Goal: Information Seeking & Learning: Learn about a topic

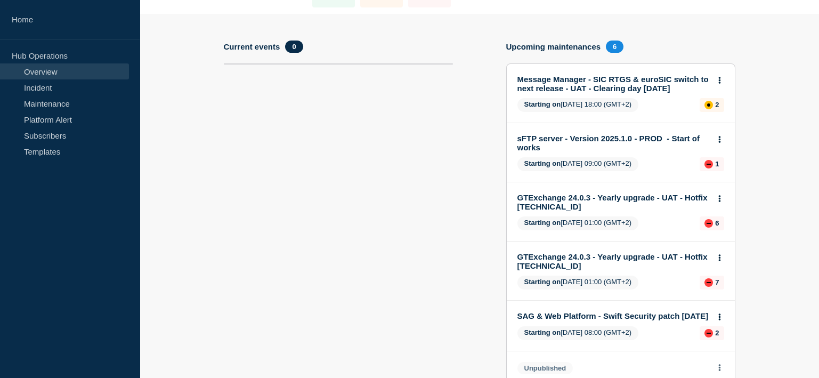
scroll to position [106, 0]
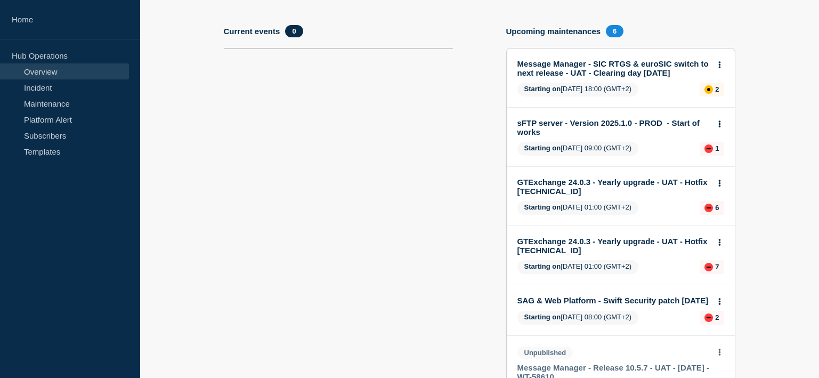
click at [579, 180] on link "GTExchange 24.0.3 - Yearly upgrade - UAT - Hotfix [TECHNICAL_ID]" at bounding box center [613, 186] width 192 height 18
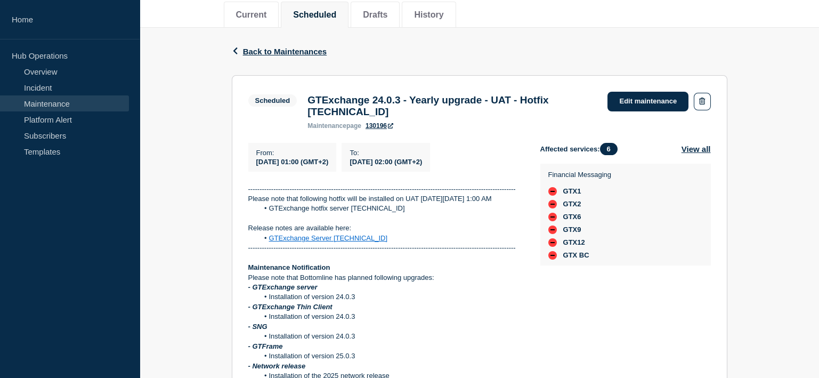
scroll to position [159, 0]
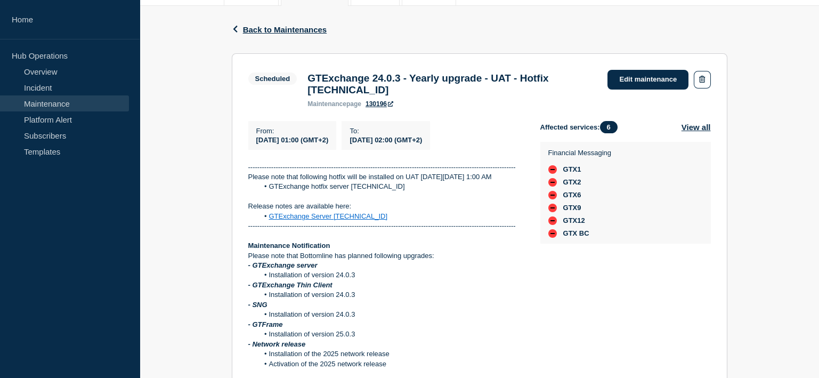
click at [301, 28] on span "Back to Maintenances" at bounding box center [285, 29] width 84 height 9
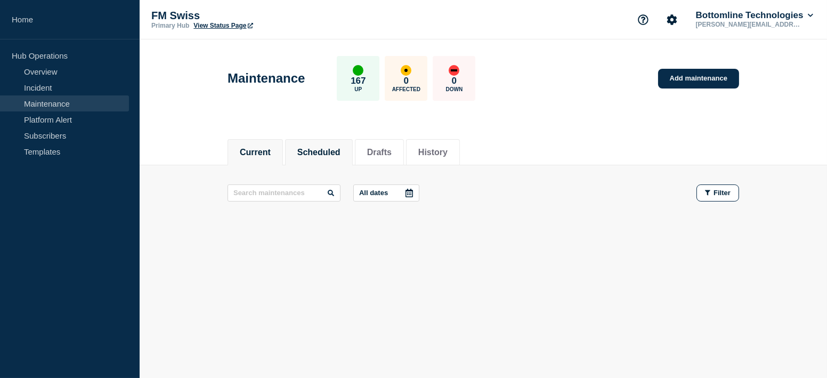
click at [313, 153] on button "Scheduled" at bounding box center [318, 153] width 43 height 10
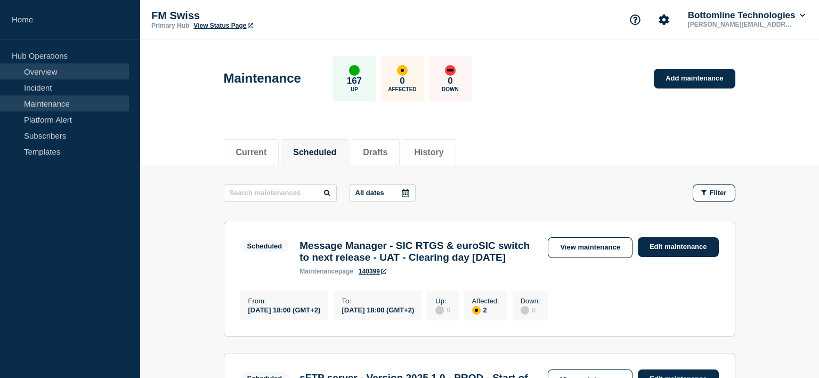
click at [61, 72] on link "Overview" at bounding box center [64, 71] width 129 height 16
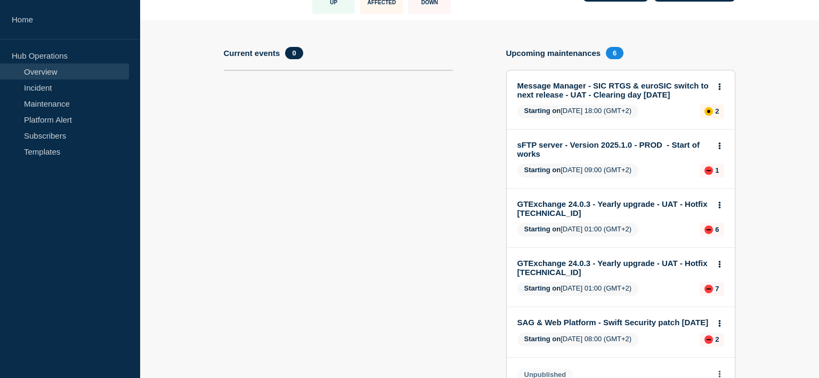
scroll to position [106, 0]
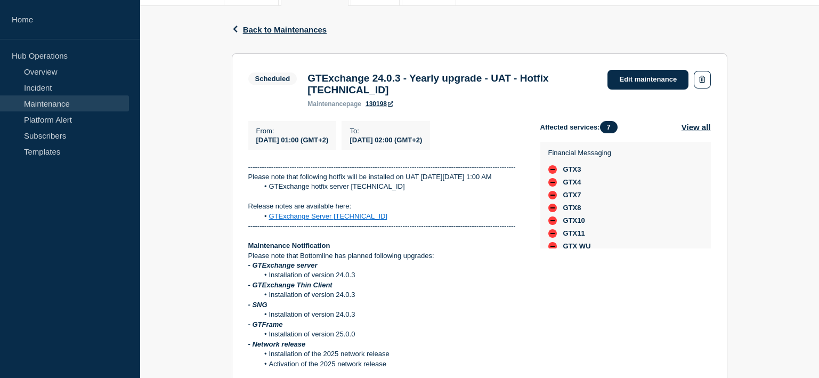
scroll to position [23, 0]
click at [692, 132] on button "View all" at bounding box center [695, 127] width 29 height 12
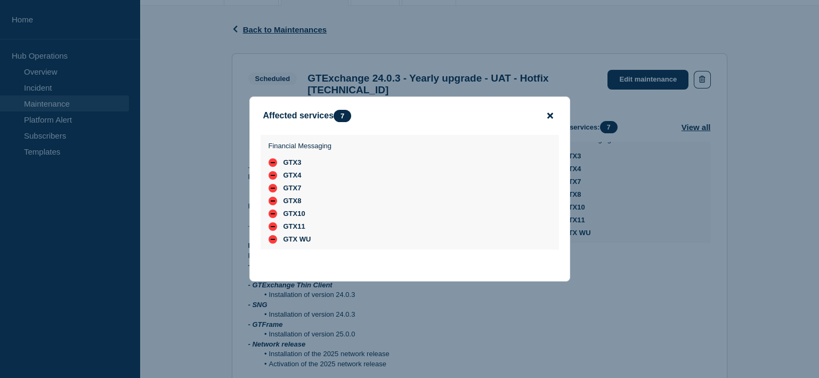
click at [548, 111] on icon "close button" at bounding box center [550, 115] width 6 height 9
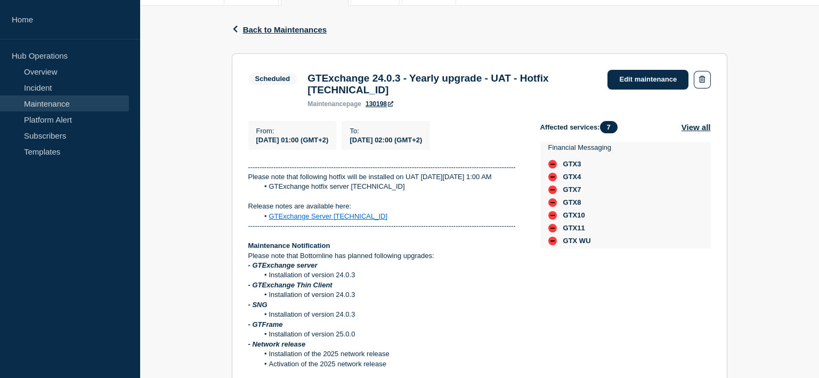
scroll to position [0, 0]
